Goal: Task Accomplishment & Management: Manage account settings

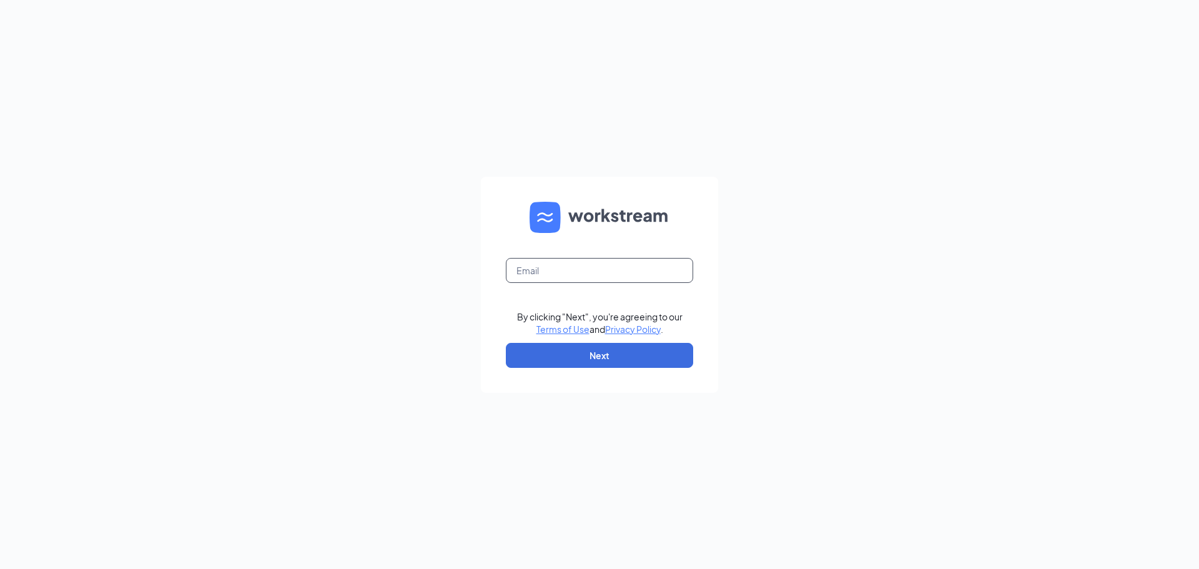
click at [548, 264] on input "text" at bounding box center [599, 270] width 187 height 25
type input "seyanku@yahoo.com"
click at [583, 345] on button "Next" at bounding box center [599, 355] width 187 height 25
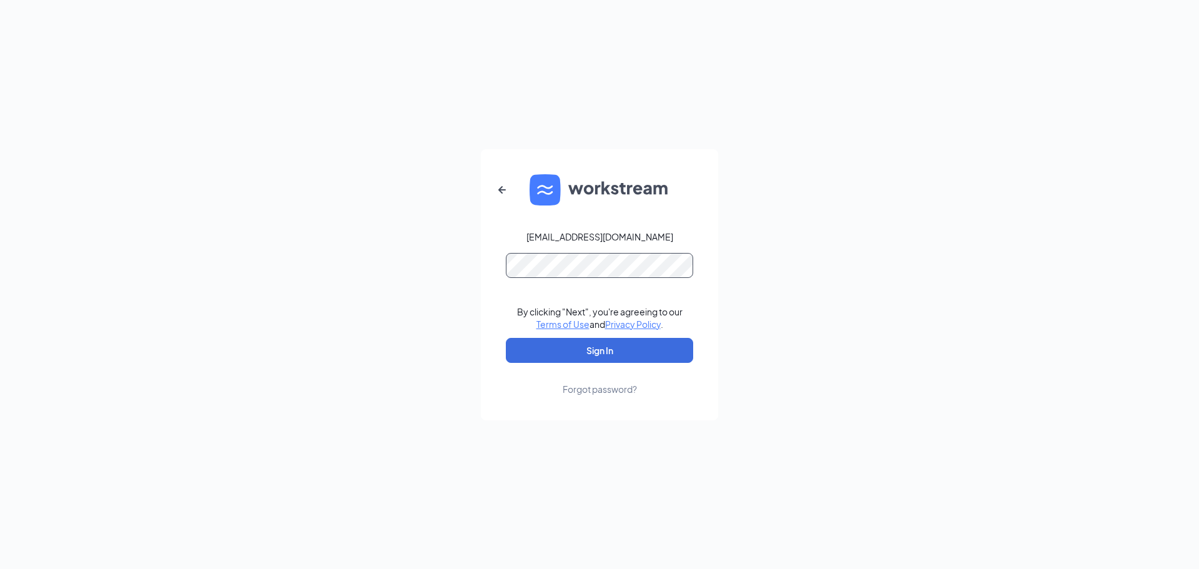
click at [506, 338] on button "Sign In" at bounding box center [599, 350] width 187 height 25
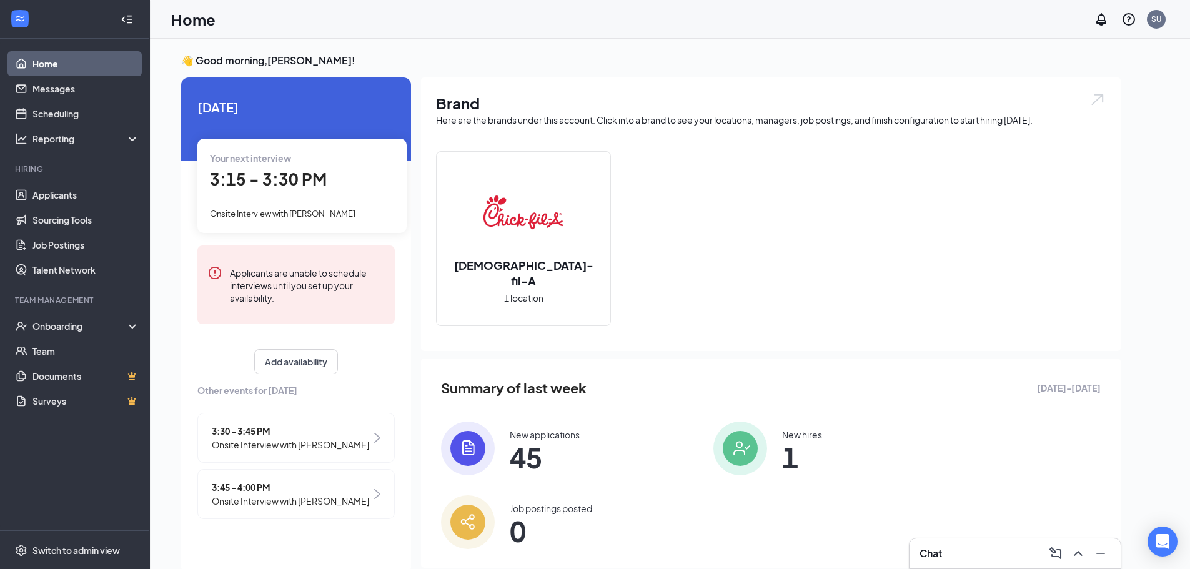
scroll to position [26, 0]
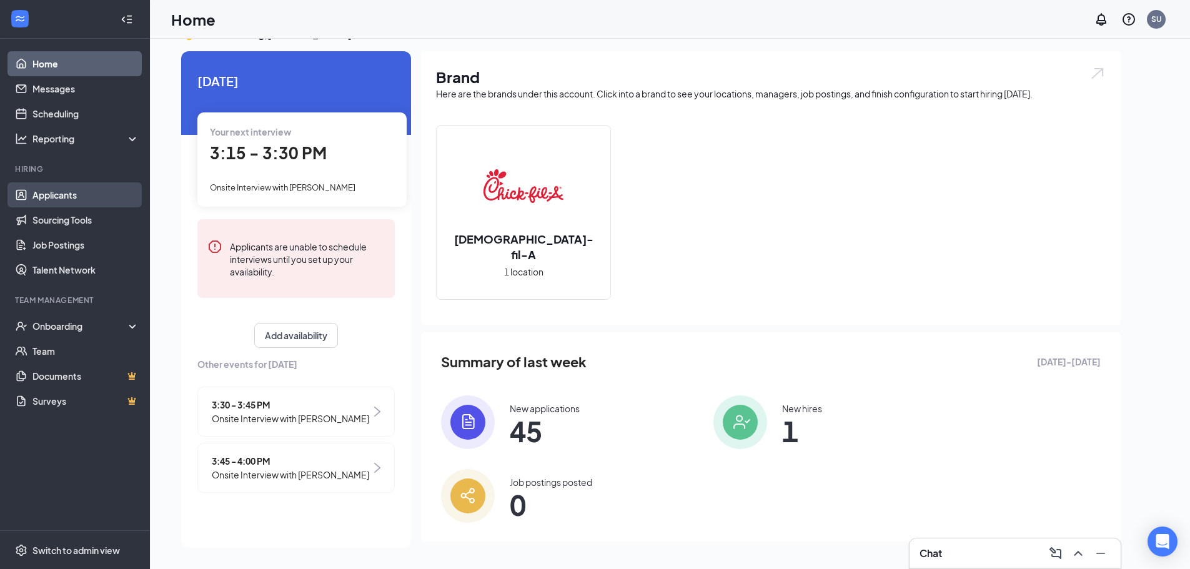
click at [39, 204] on link "Applicants" at bounding box center [85, 194] width 107 height 25
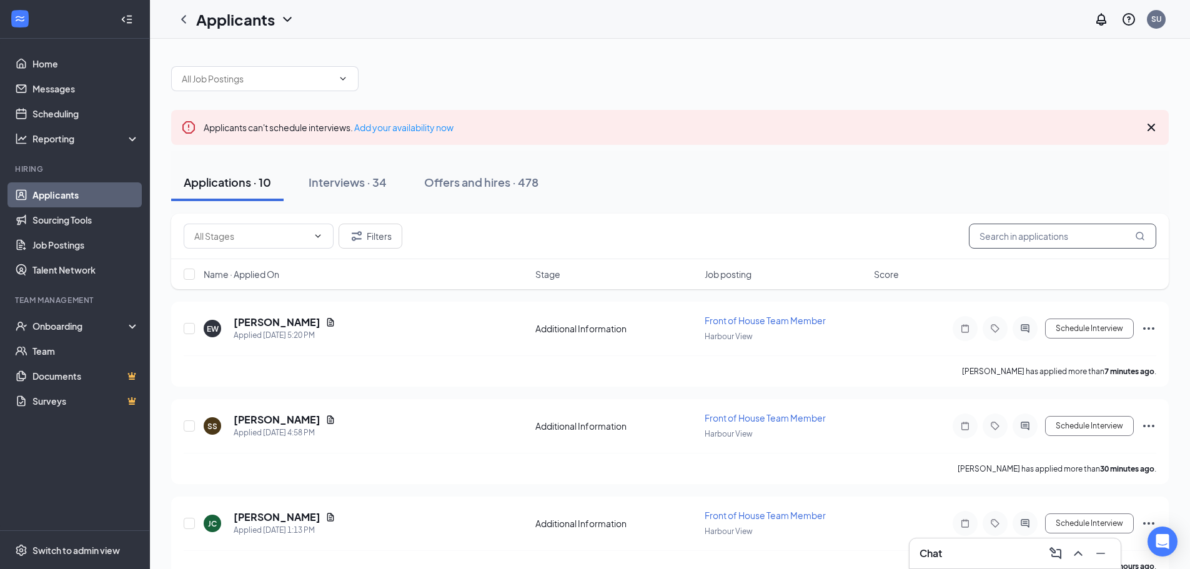
click at [1013, 232] on input "text" at bounding box center [1062, 236] width 187 height 25
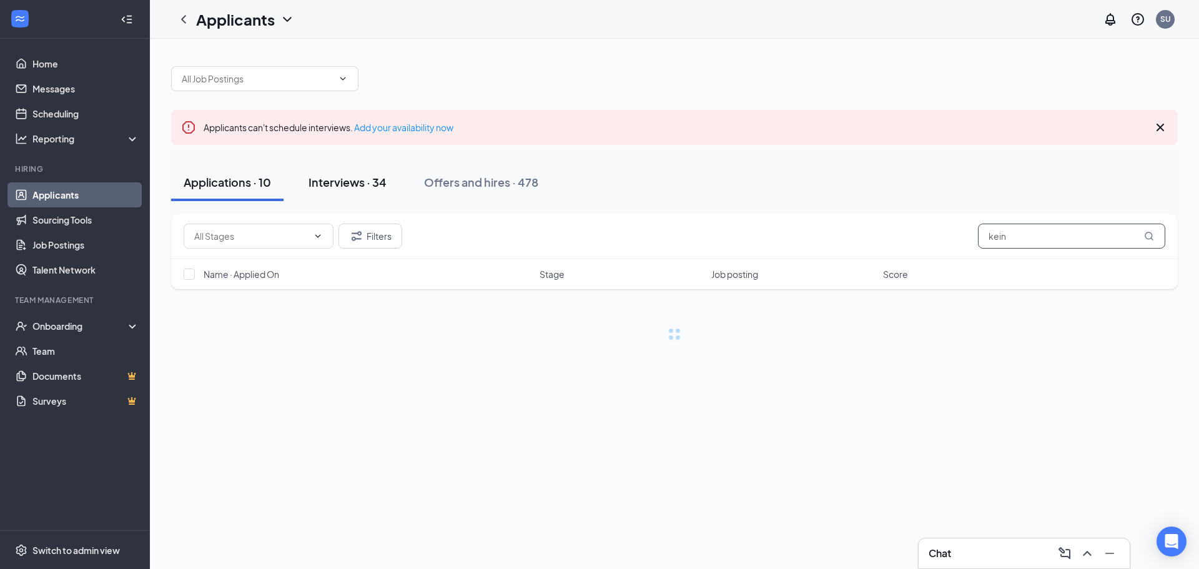
type input "kein"
click at [335, 179] on div "Interviews · 34" at bounding box center [348, 182] width 78 height 16
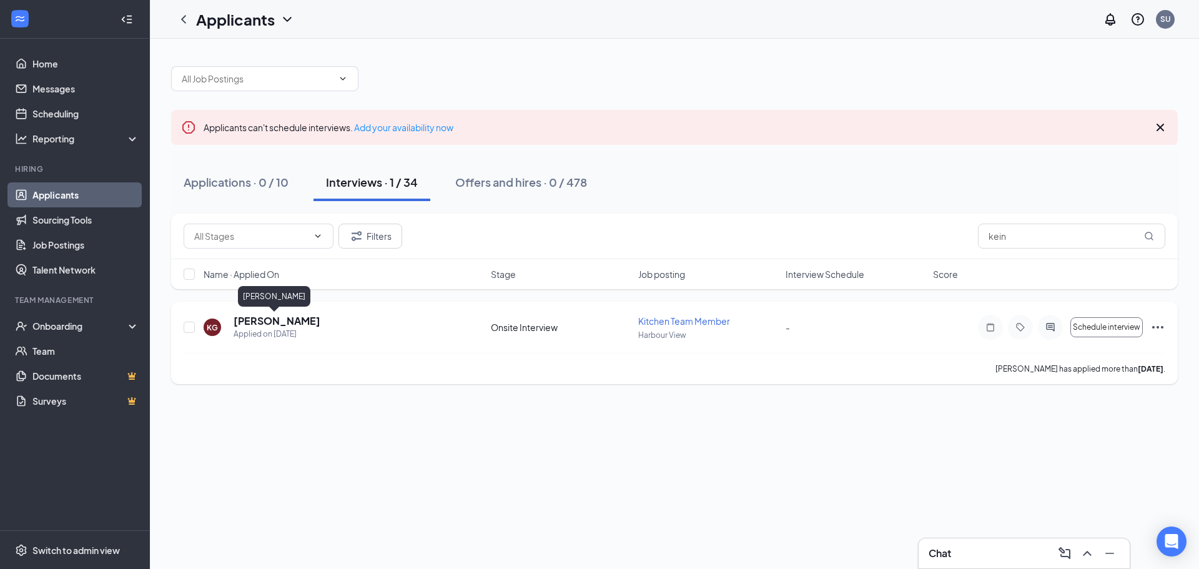
click at [281, 322] on h5 "[PERSON_NAME]" at bounding box center [277, 321] width 87 height 14
